Goal: Check status: Check status

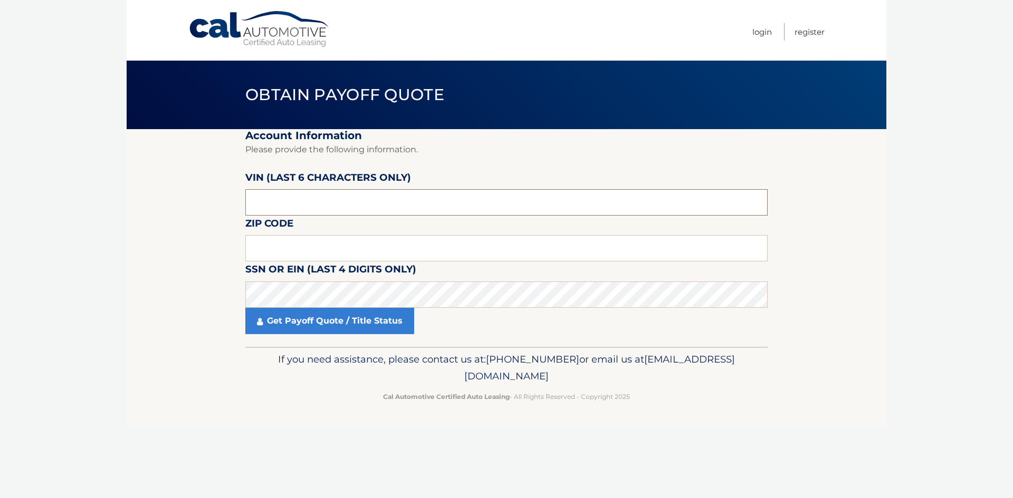
click at [291, 205] on input "text" at bounding box center [506, 202] width 522 height 26
click at [302, 248] on input "text" at bounding box center [506, 248] width 522 height 26
click at [280, 200] on input "text" at bounding box center [506, 202] width 522 height 26
click at [280, 235] on label "Zip Code" at bounding box center [269, 226] width 48 height 20
click at [279, 243] on input "text" at bounding box center [506, 248] width 522 height 26
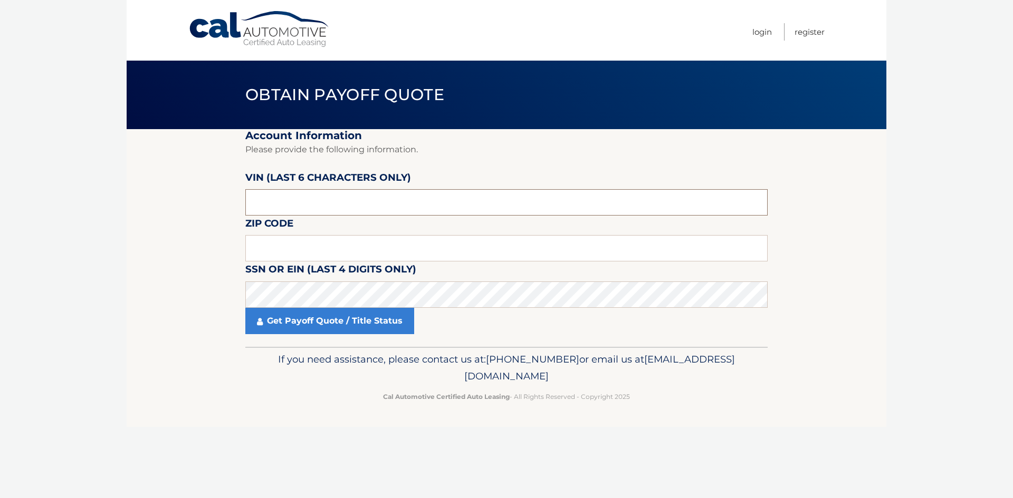
click at [271, 203] on input "text" at bounding box center [506, 202] width 522 height 26
click at [276, 246] on input "text" at bounding box center [506, 248] width 522 height 26
click at [300, 242] on input "text" at bounding box center [506, 248] width 522 height 26
type input "11710"
click at [321, 197] on input "text" at bounding box center [506, 202] width 522 height 26
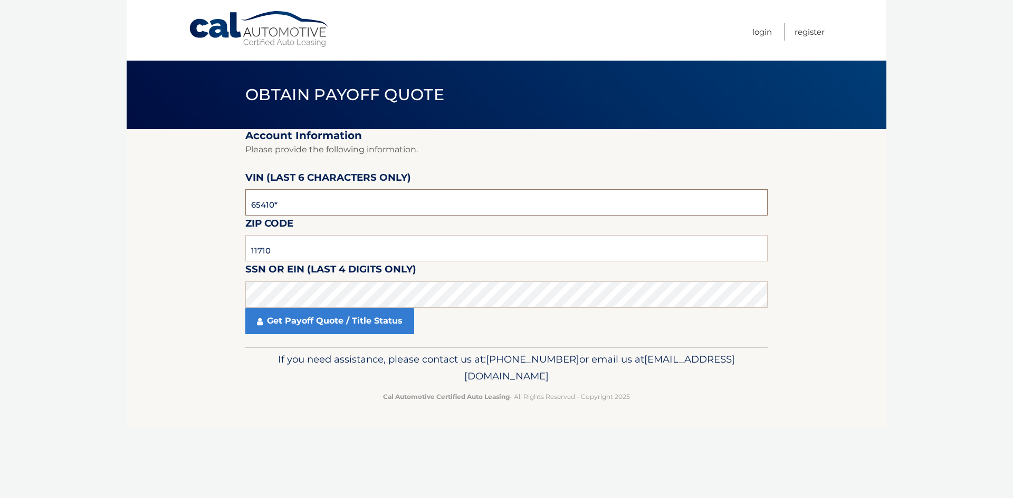
type input "654107"
click at [315, 324] on link "Get Payoff Quote / Title Status" at bounding box center [329, 321] width 169 height 26
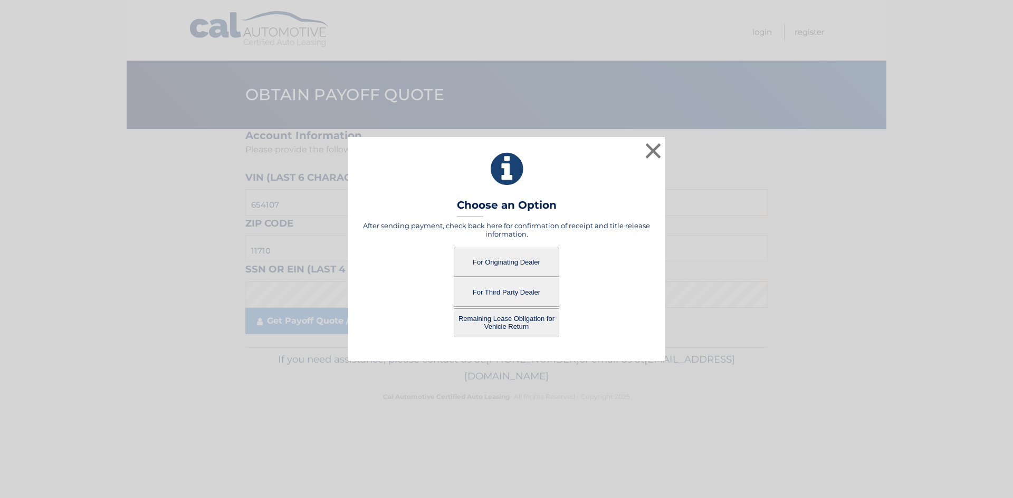
click at [513, 296] on button "For Third Party Dealer" at bounding box center [506, 292] width 105 height 29
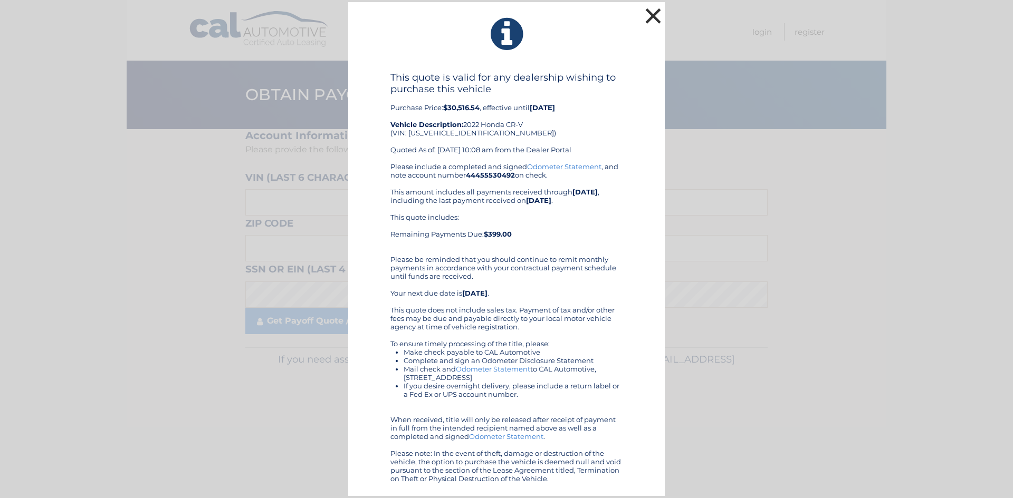
click at [646, 17] on button "×" at bounding box center [652, 15] width 21 height 21
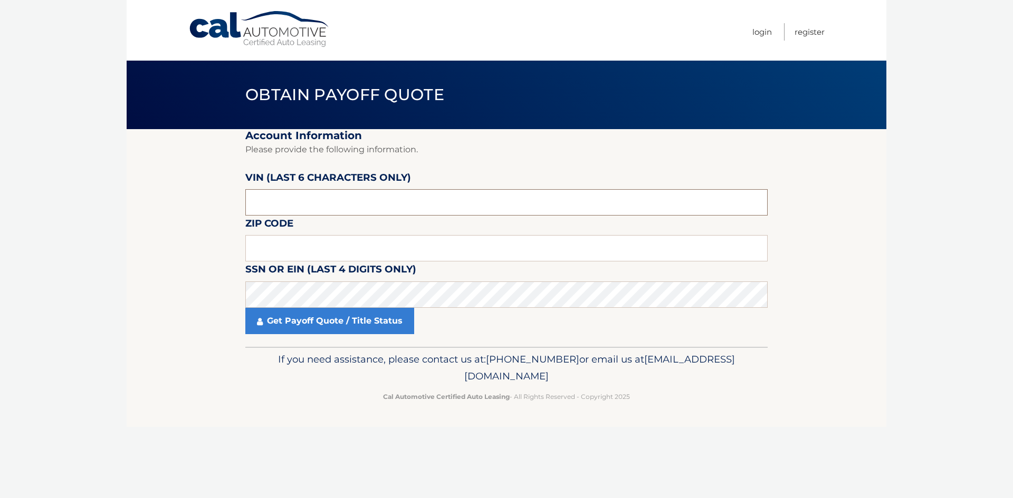
click at [340, 203] on input "text" at bounding box center [506, 202] width 522 height 26
click at [325, 240] on input "text" at bounding box center [506, 248] width 522 height 26
type input "11710"
drag, startPoint x: 288, startPoint y: 188, endPoint x: 289, endPoint y: 194, distance: 5.8
click at [288, 189] on label "VIN (last 6 characters only)" at bounding box center [328, 180] width 166 height 20
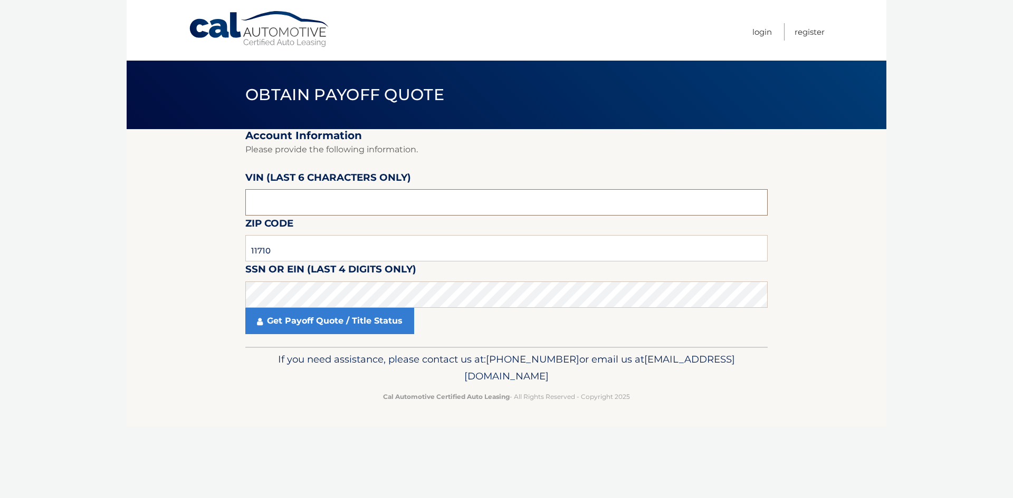
click at [289, 196] on input "text" at bounding box center [506, 202] width 522 height 26
type input "654107"
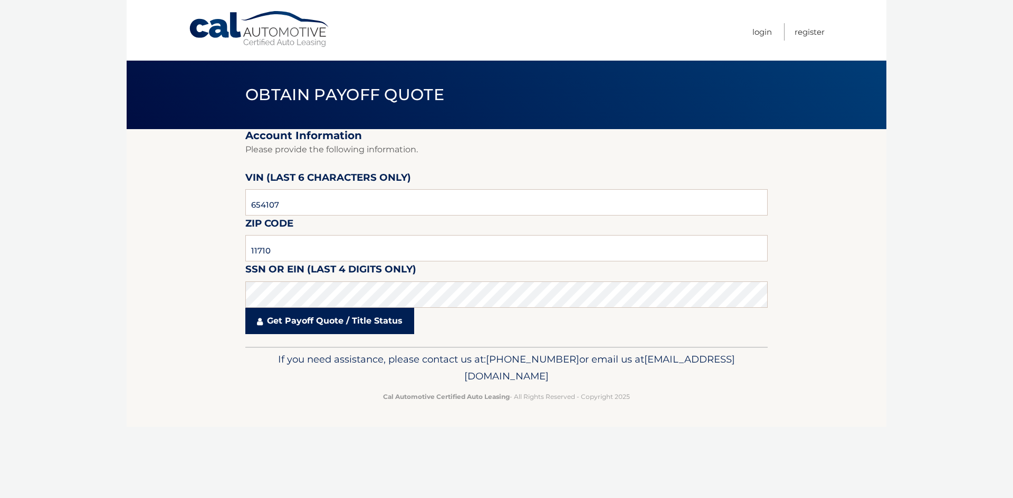
click at [363, 326] on link "Get Payoff Quote / Title Status" at bounding box center [329, 321] width 169 height 26
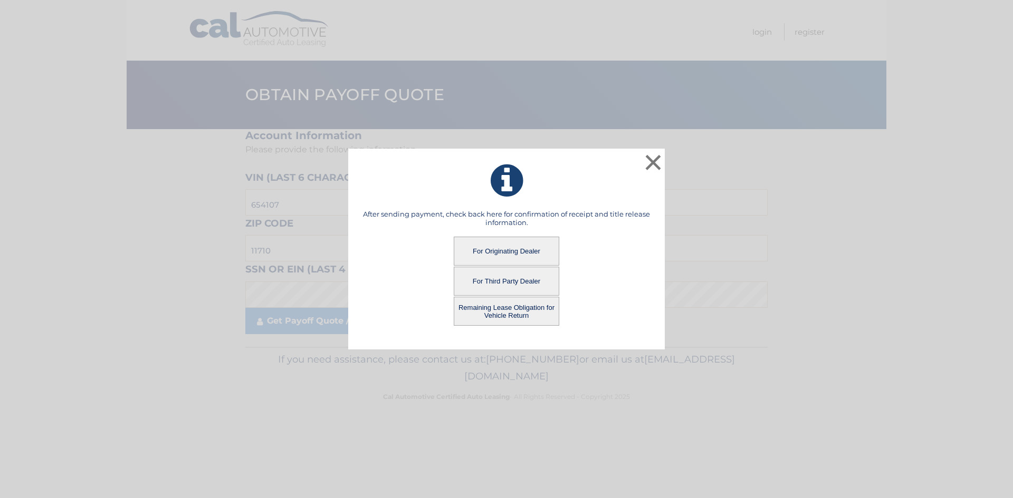
click at [502, 246] on button "For Originating Dealer" at bounding box center [506, 251] width 105 height 29
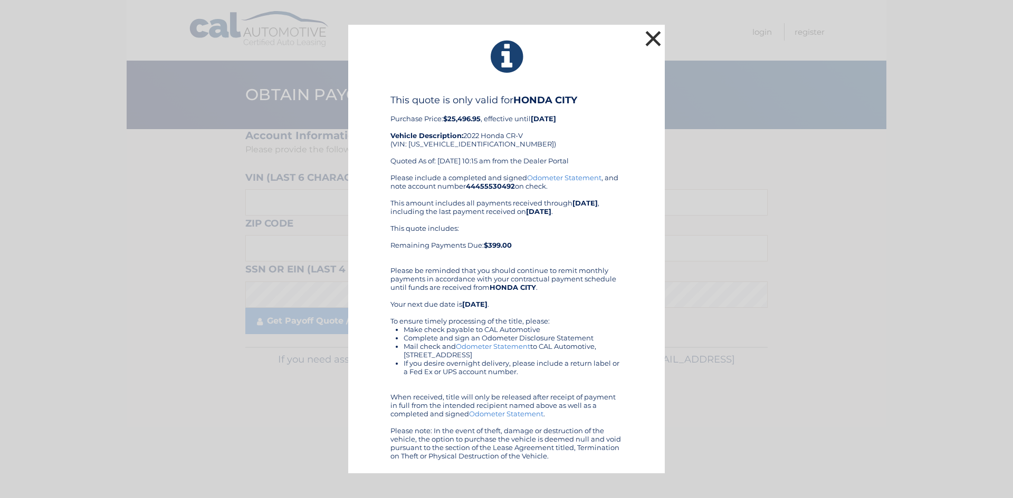
click at [647, 32] on button "×" at bounding box center [652, 38] width 21 height 21
